Goal: Find specific page/section: Find specific page/section

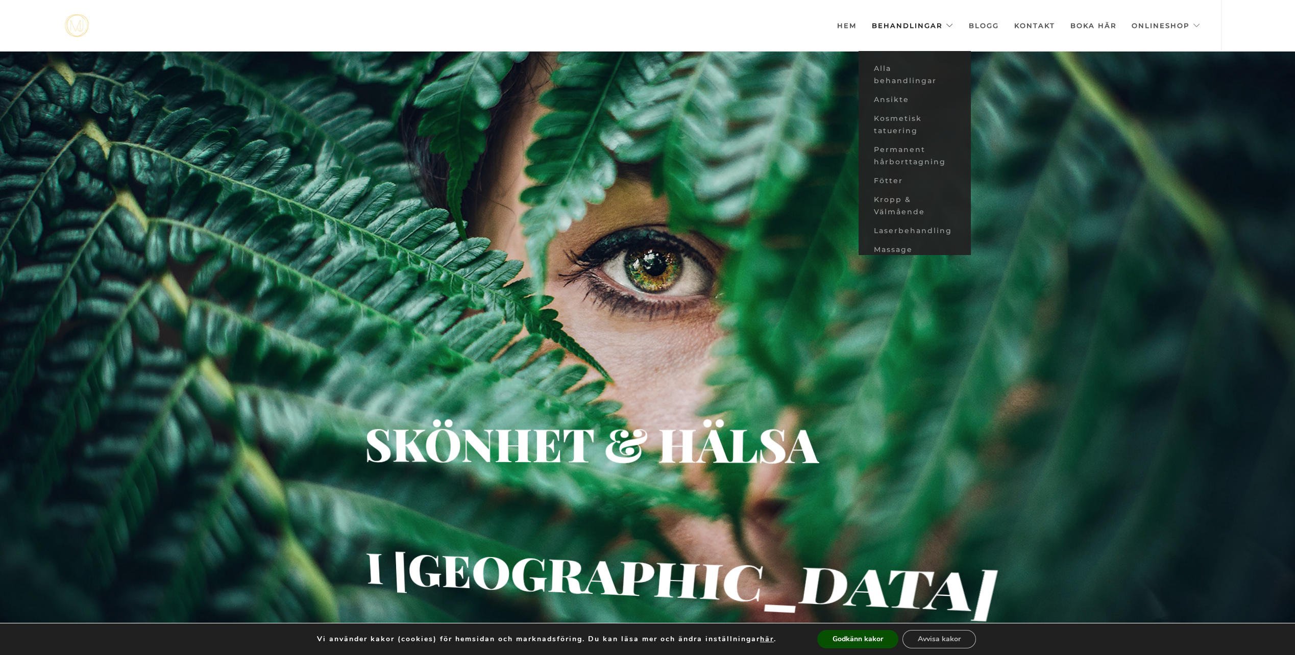
click at [893, 23] on link "Behandlingar" at bounding box center [913, 25] width 82 height 51
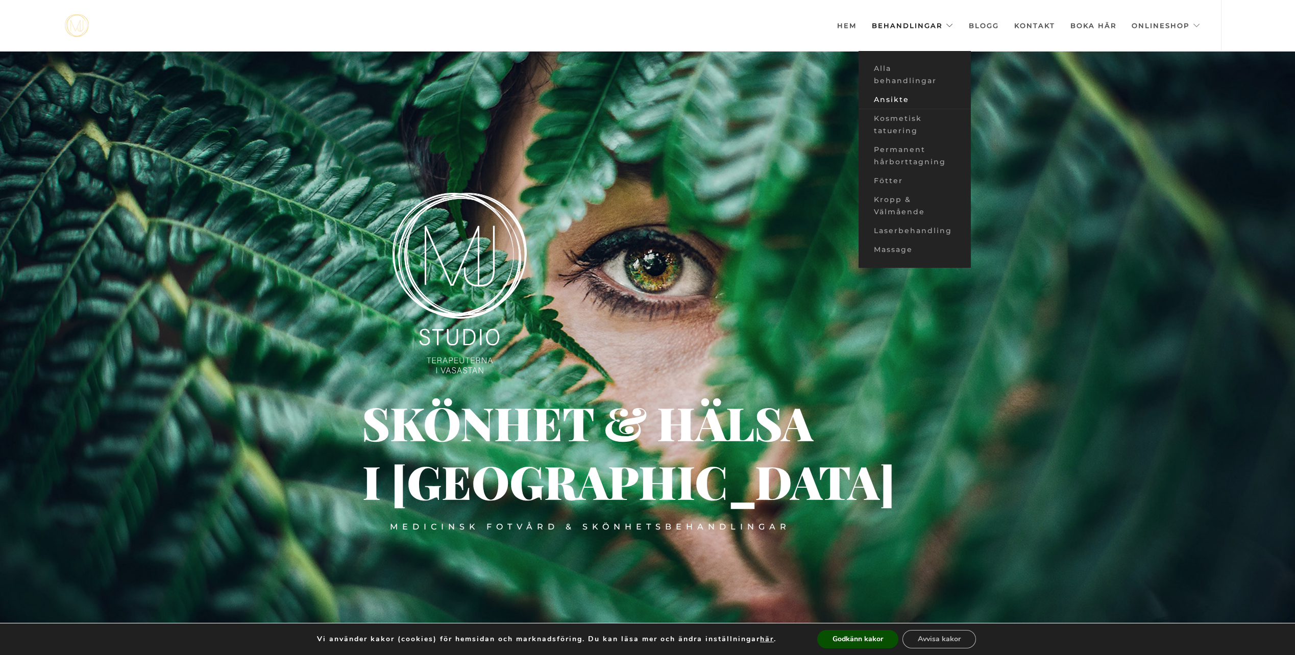
click at [898, 94] on link "Ansikte" at bounding box center [915, 99] width 112 height 19
